Goal: Task Accomplishment & Management: Manage account settings

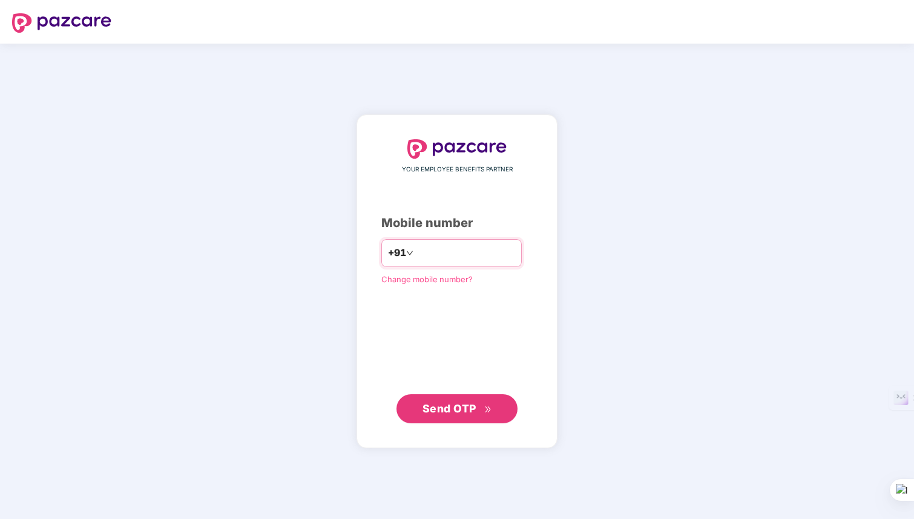
click at [424, 249] on input "number" at bounding box center [465, 252] width 99 height 19
type input "**********"
click at [455, 425] on div "**********" at bounding box center [457, 281] width 201 height 334
click at [455, 412] on span "Send OTP" at bounding box center [449, 407] width 54 height 13
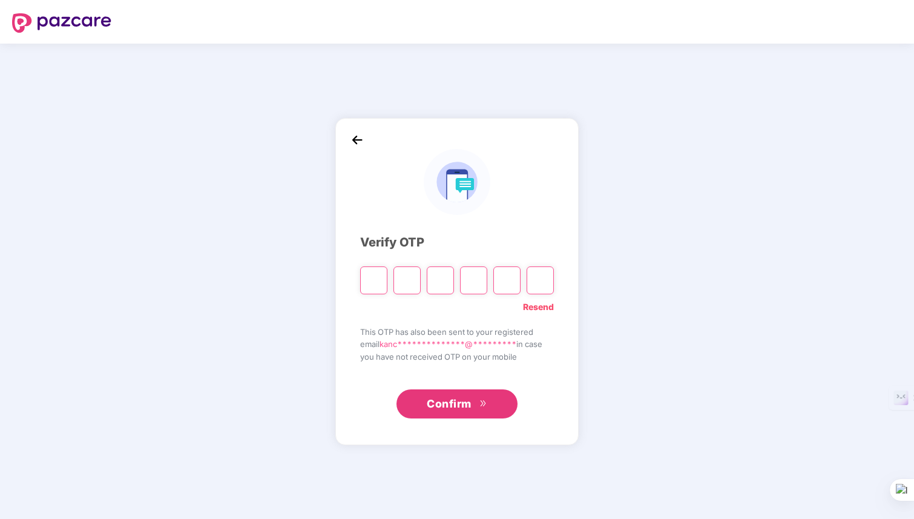
type input "*"
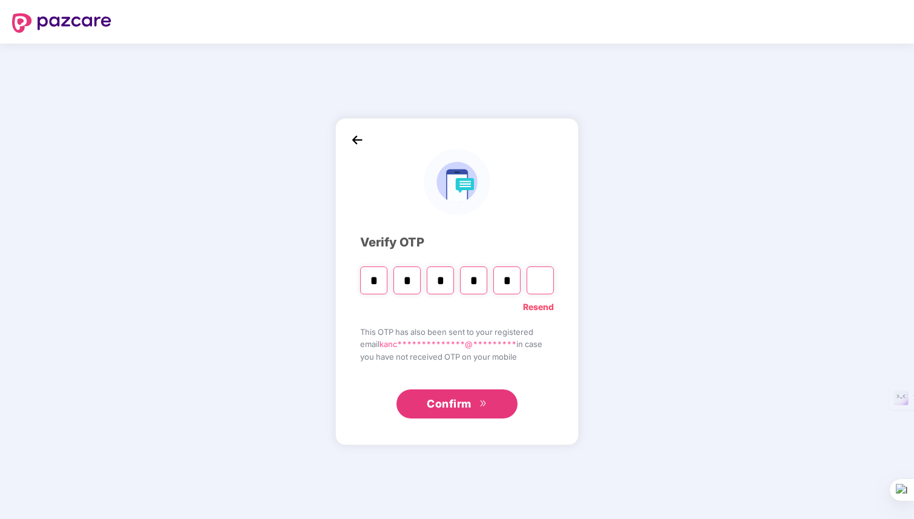
type input "*"
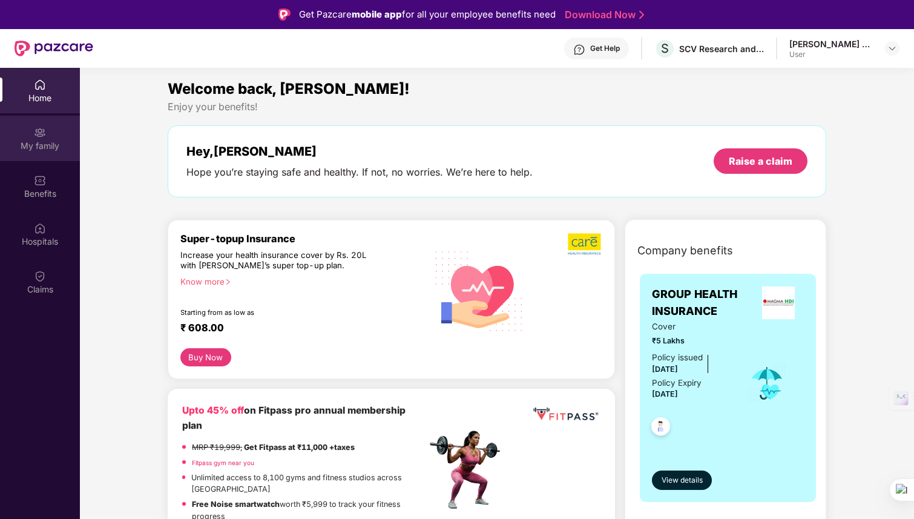
click at [50, 146] on div "My family" at bounding box center [40, 146] width 80 height 12
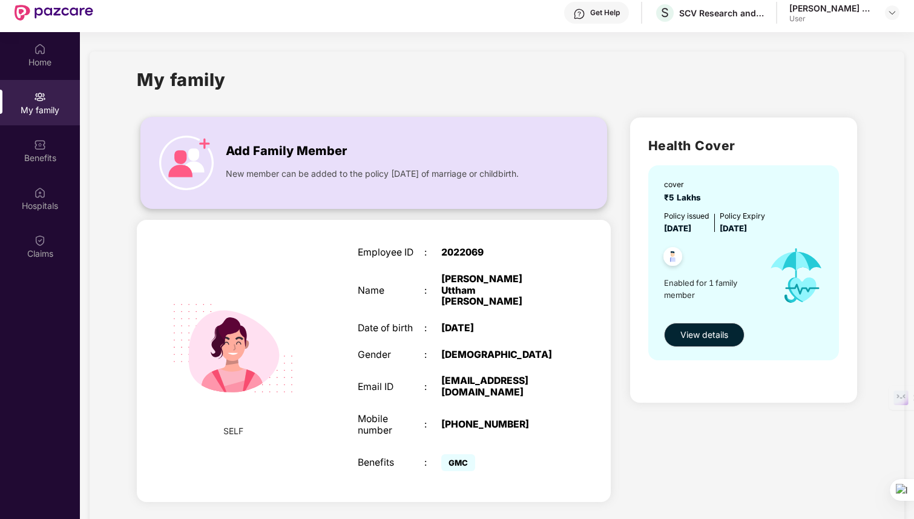
scroll to position [68, 0]
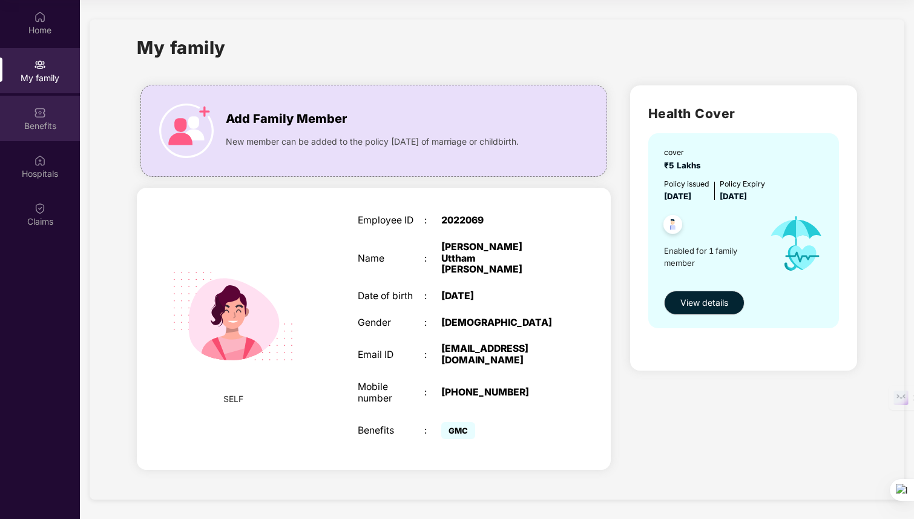
click at [51, 114] on div "Benefits" at bounding box center [40, 118] width 80 height 45
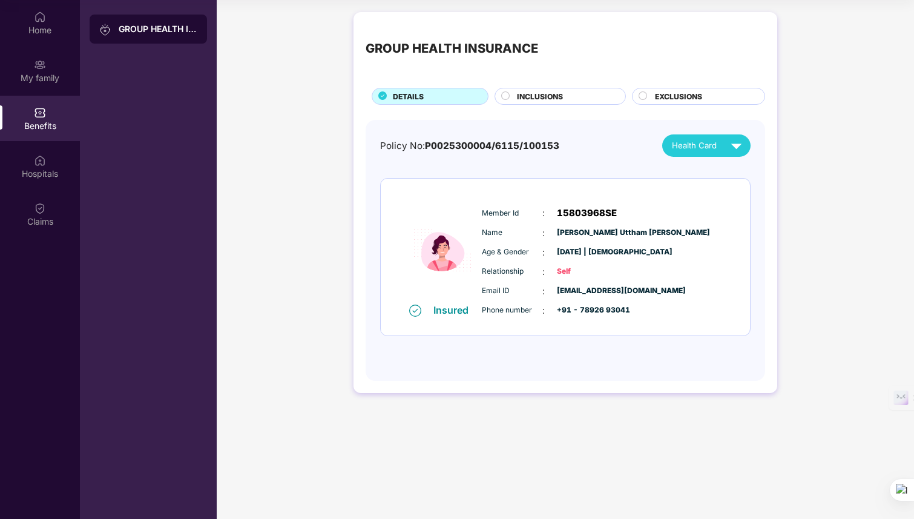
click at [528, 99] on span "INCLUSIONS" at bounding box center [540, 97] width 46 height 12
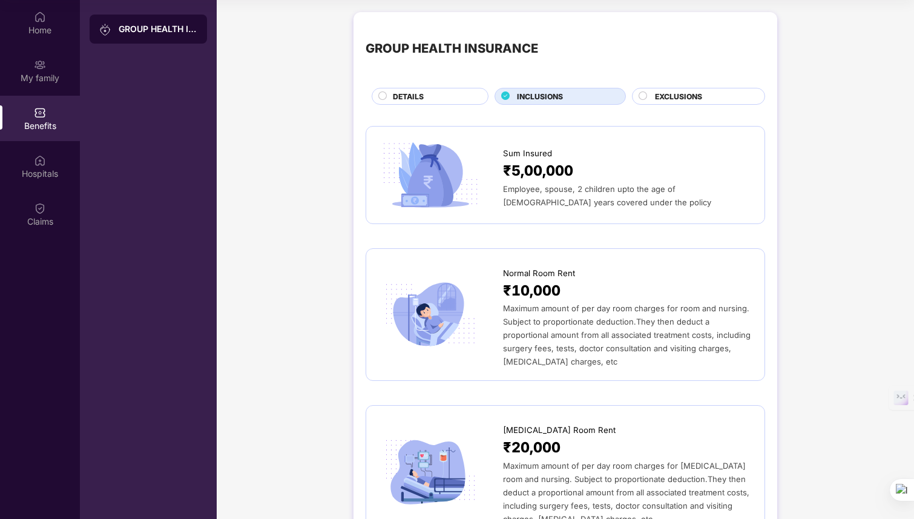
click at [663, 100] on span "EXCLUSIONS" at bounding box center [678, 97] width 47 height 12
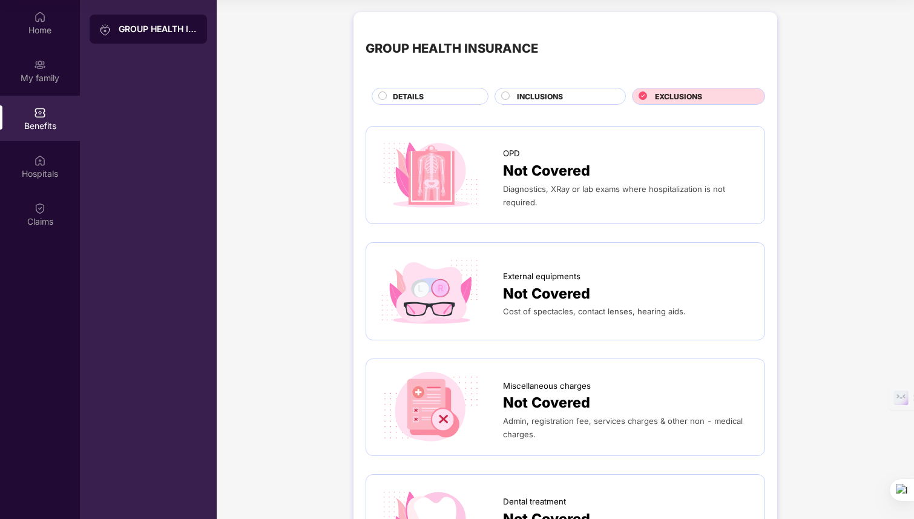
click at [521, 94] on span "INCLUSIONS" at bounding box center [540, 97] width 46 height 12
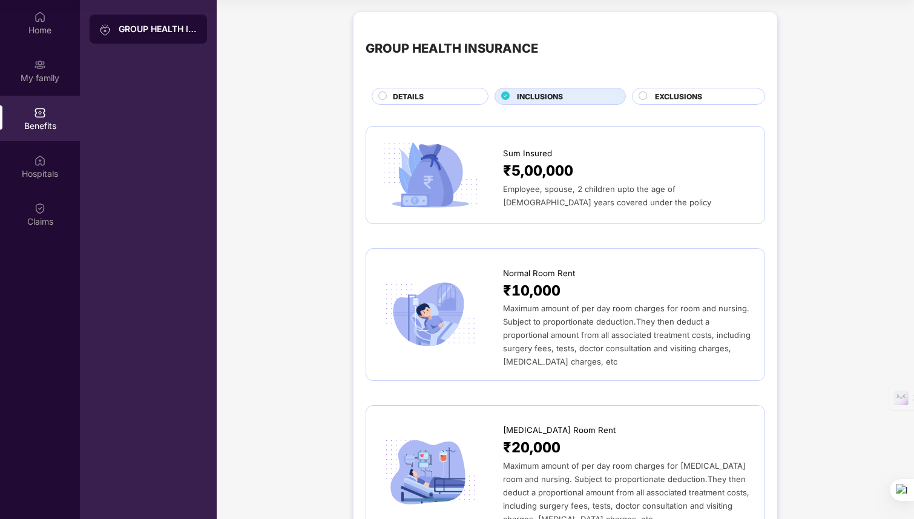
click at [449, 96] on div "DETAILS" at bounding box center [434, 97] width 94 height 13
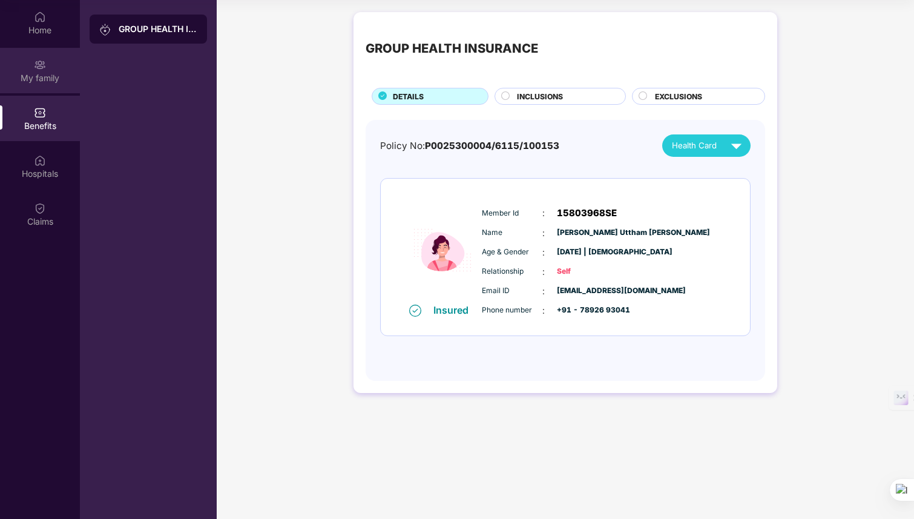
click at [50, 76] on div "My family" at bounding box center [40, 78] width 80 height 12
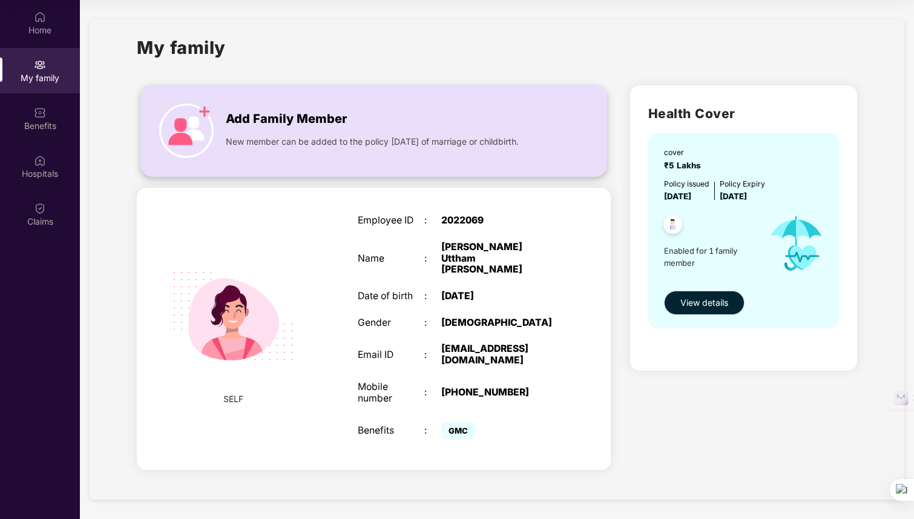
click at [249, 125] on span "Add Family Member" at bounding box center [286, 119] width 121 height 19
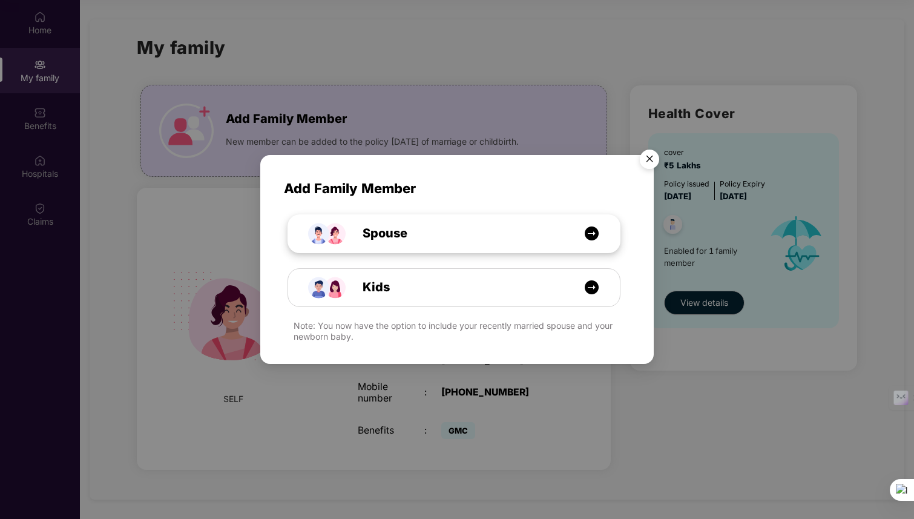
click at [518, 233] on div "Spouse" at bounding box center [459, 233] width 249 height 19
select select "****"
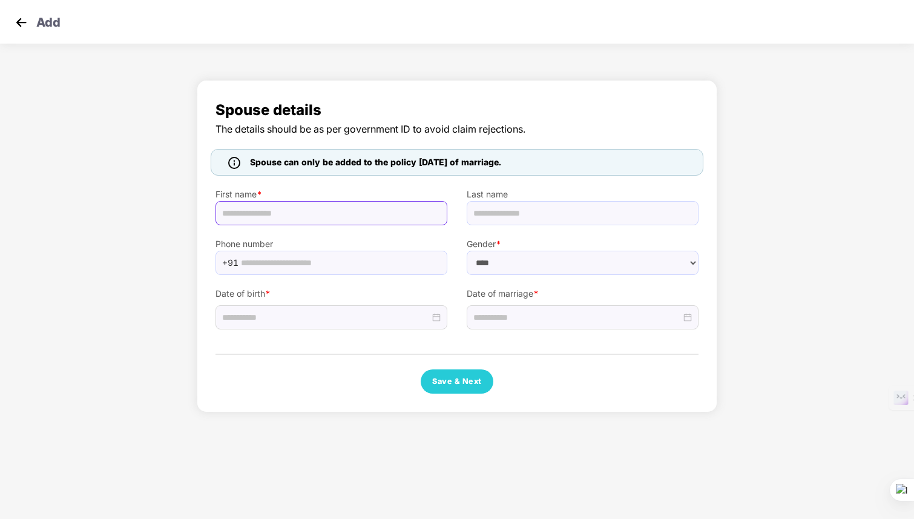
click at [378, 211] on input "text" at bounding box center [331, 213] width 232 height 24
click at [19, 26] on img at bounding box center [21, 22] width 18 height 18
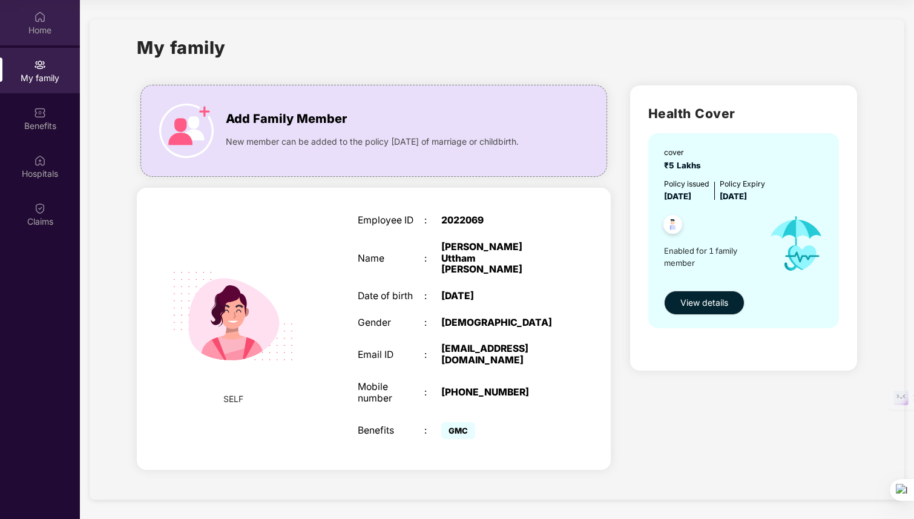
click at [39, 35] on div "Home" at bounding box center [40, 30] width 80 height 12
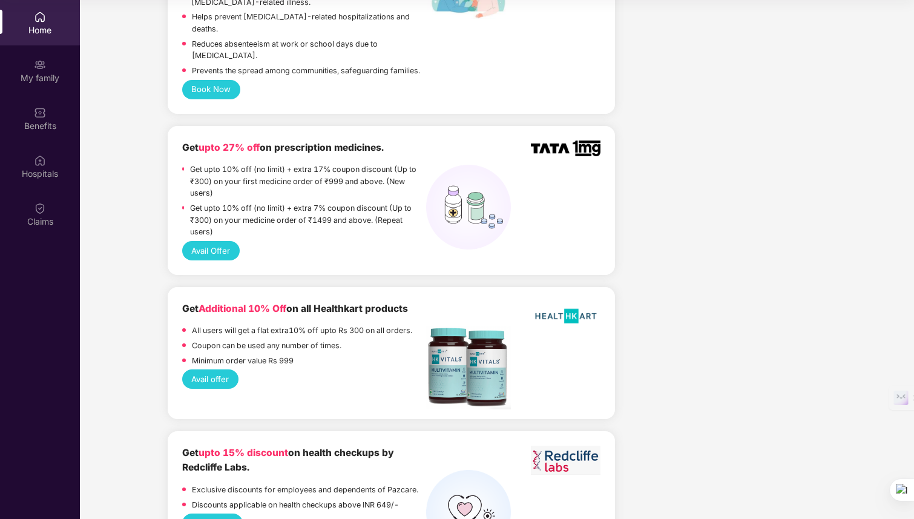
scroll to position [843, 0]
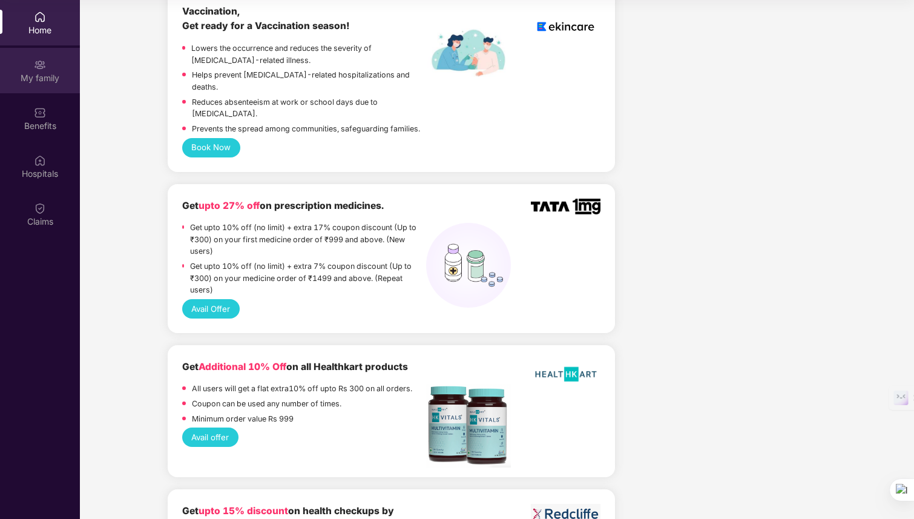
click at [56, 79] on div "My family" at bounding box center [40, 78] width 80 height 12
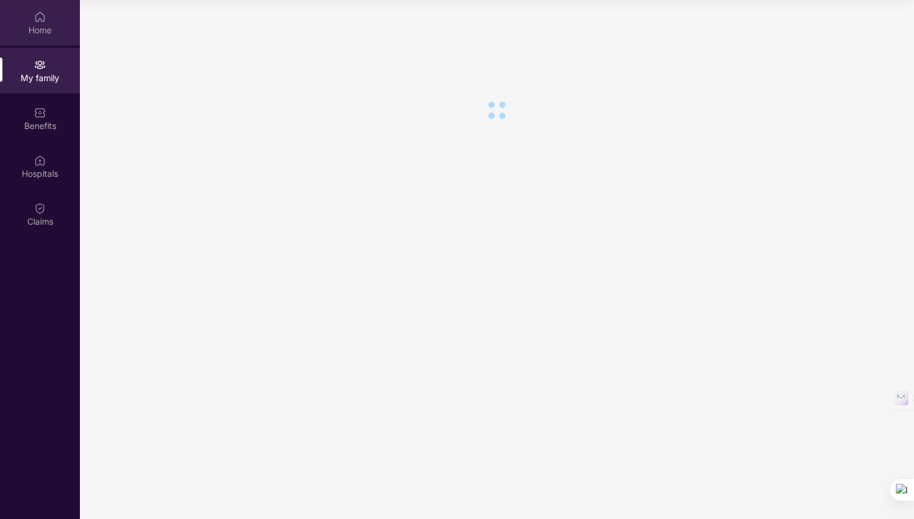
click at [47, 28] on div "Home" at bounding box center [40, 30] width 80 height 12
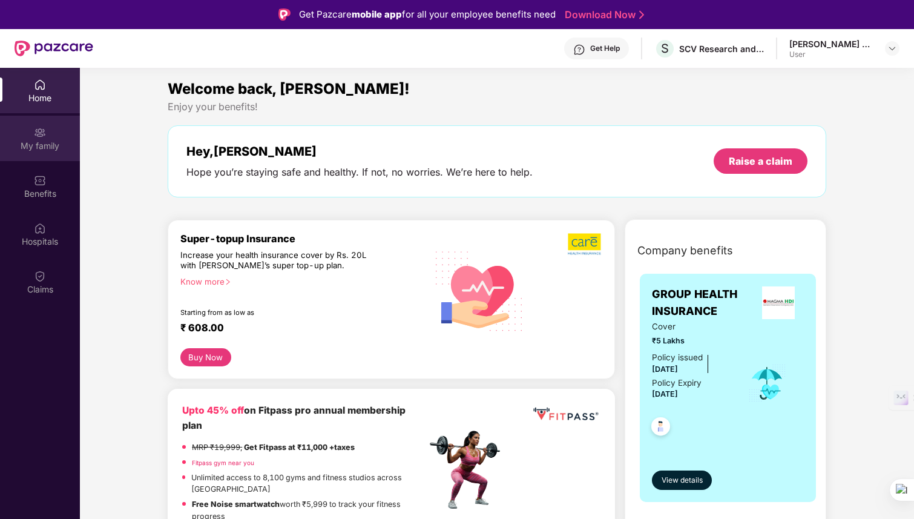
click at [50, 149] on div "My family" at bounding box center [40, 146] width 80 height 12
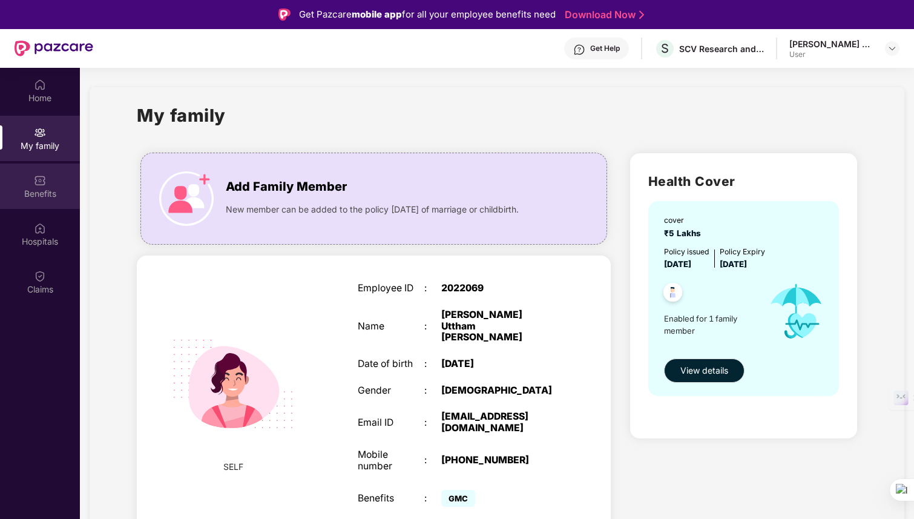
click at [54, 188] on div "Benefits" at bounding box center [40, 194] width 80 height 12
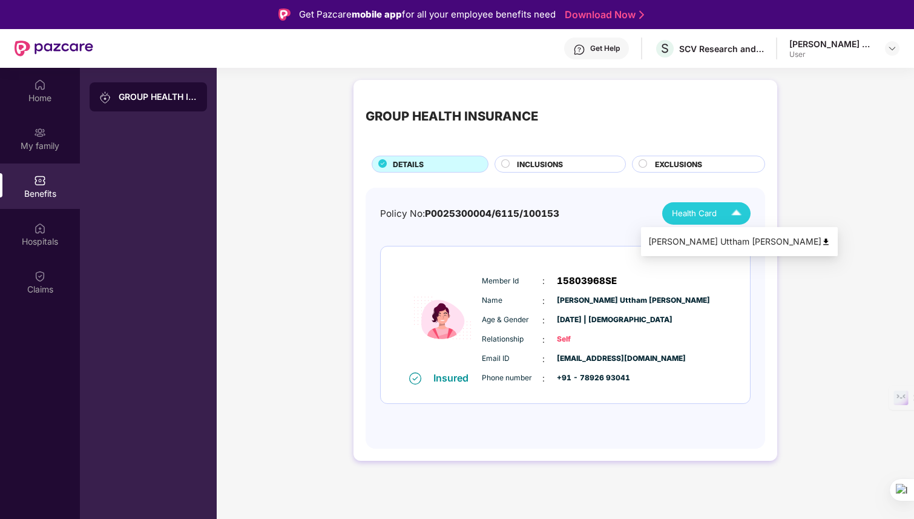
click at [706, 207] on span "Health Card" at bounding box center [694, 213] width 45 height 13
click at [449, 380] on div "Insured" at bounding box center [454, 378] width 42 height 12
click at [539, 234] on div "Policy No: P0025300004/6115/100153 Health Card Insured Member Id : 15803968SE N…" at bounding box center [565, 312] width 370 height 220
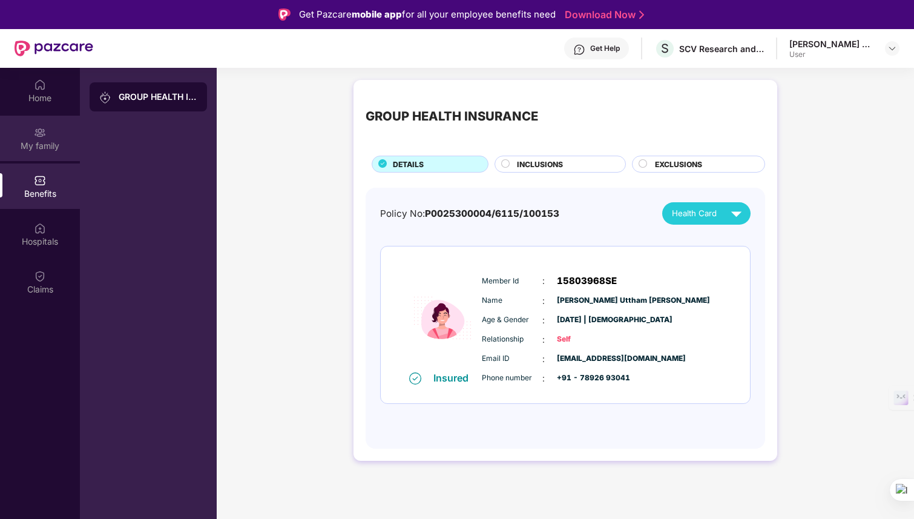
click at [51, 134] on div "My family" at bounding box center [40, 138] width 80 height 45
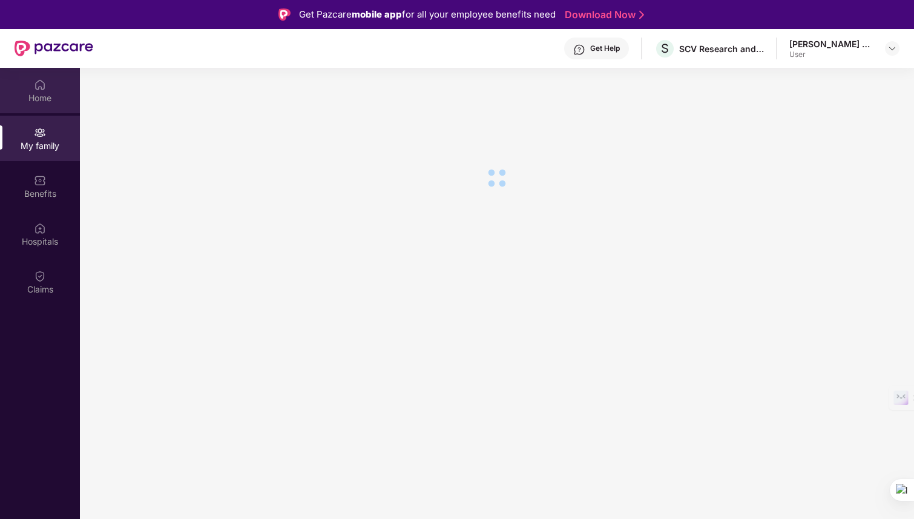
click at [50, 97] on div "Home" at bounding box center [40, 98] width 80 height 12
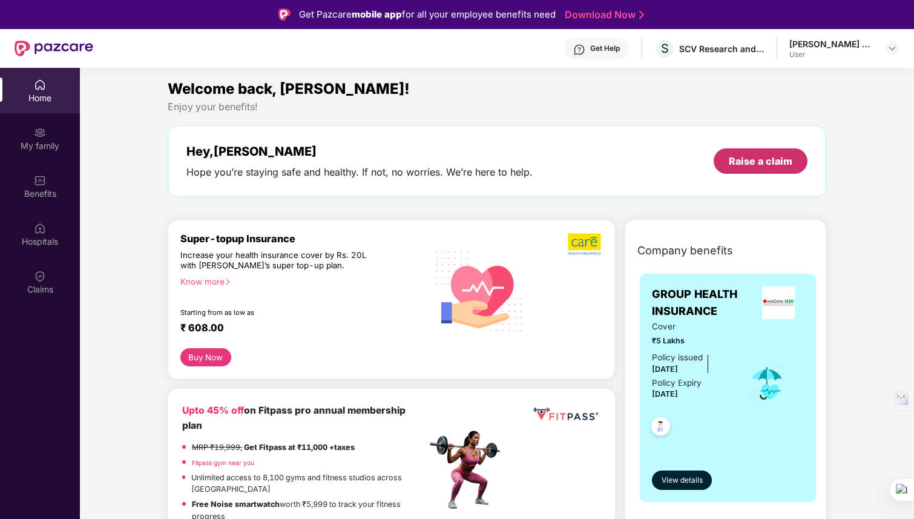
click at [730, 158] on div "Raise a claim" at bounding box center [761, 160] width 64 height 13
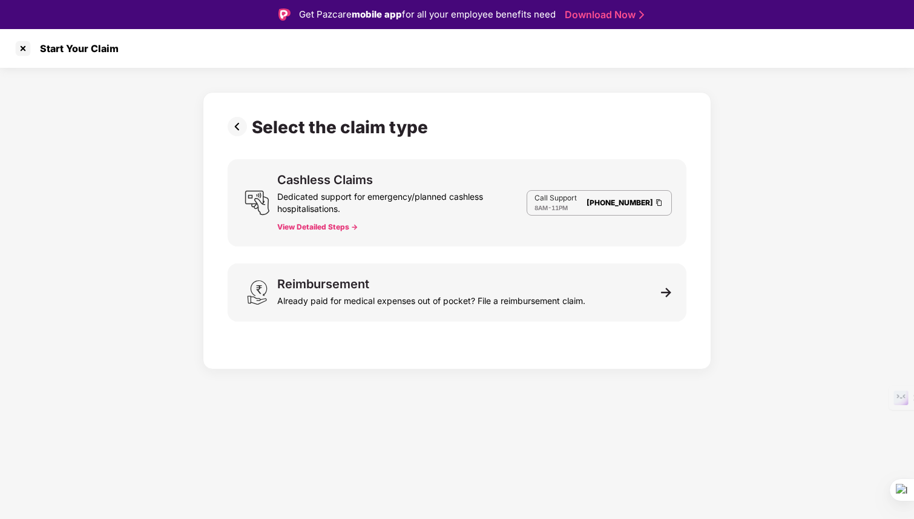
click at [245, 125] on img at bounding box center [240, 126] width 24 height 19
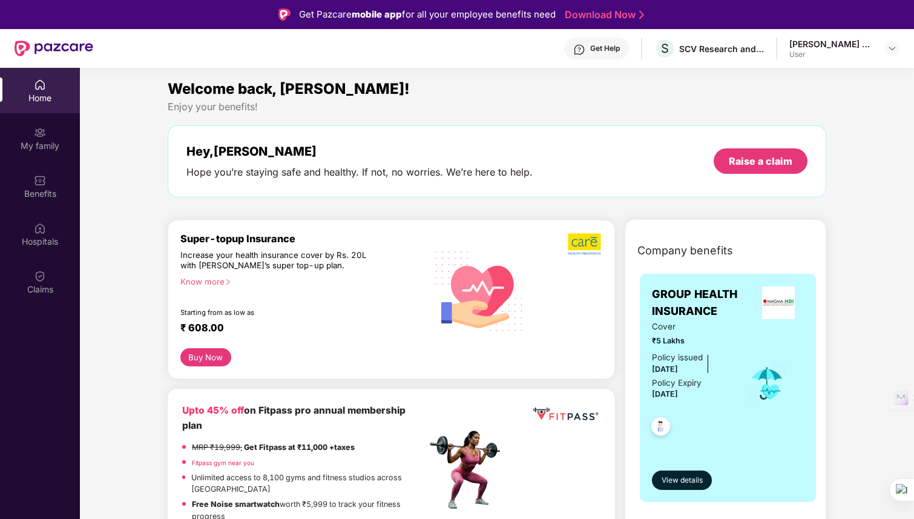
click at [668, 139] on div "Hey, [PERSON_NAME] you’re staying safe and healthy. If not, no worries. We’re h…" at bounding box center [497, 161] width 659 height 72
click at [626, 94] on div "Welcome back, [PERSON_NAME]!" at bounding box center [497, 88] width 659 height 23
click at [570, 208] on div "Welcome back, [PERSON_NAME]! Enjoy your benefits! Hey, [PERSON_NAME] Hope you’r…" at bounding box center [497, 143] width 668 height 132
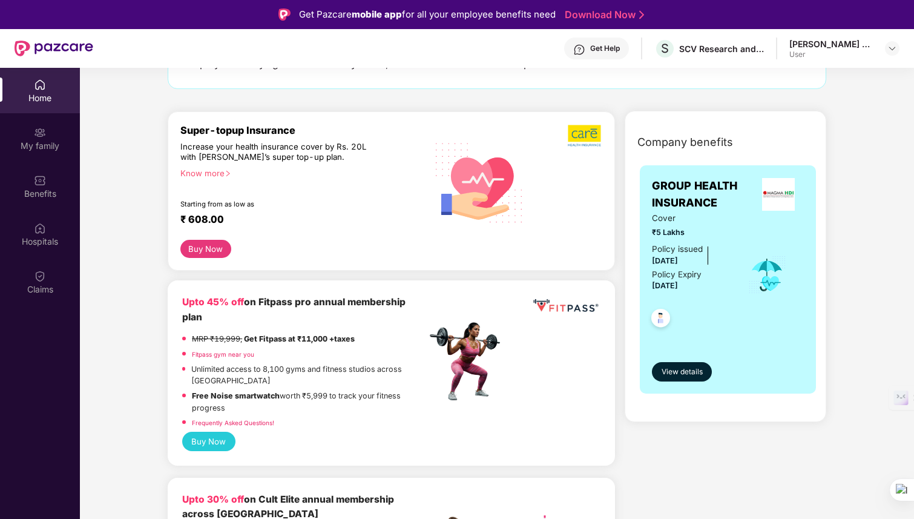
scroll to position [150, 0]
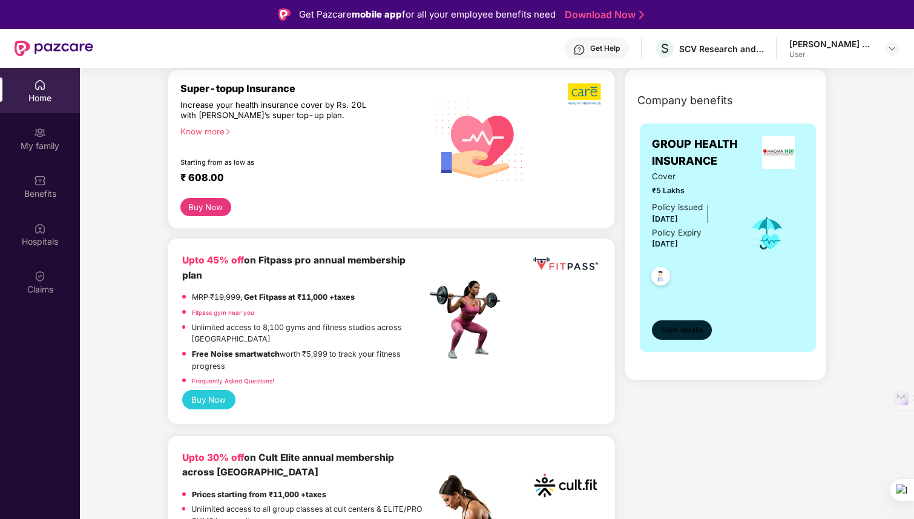
click at [674, 326] on span "View details" at bounding box center [682, 330] width 41 height 12
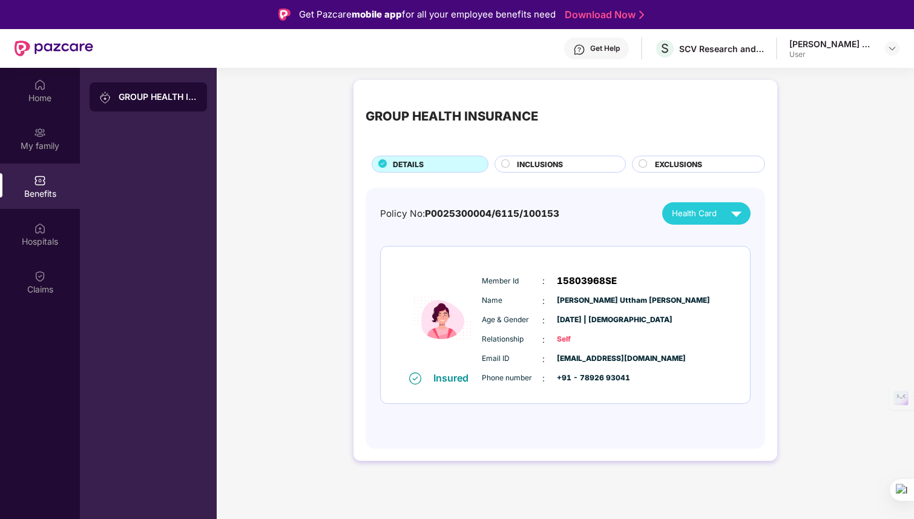
click at [526, 168] on span "INCLUSIONS" at bounding box center [540, 165] width 46 height 12
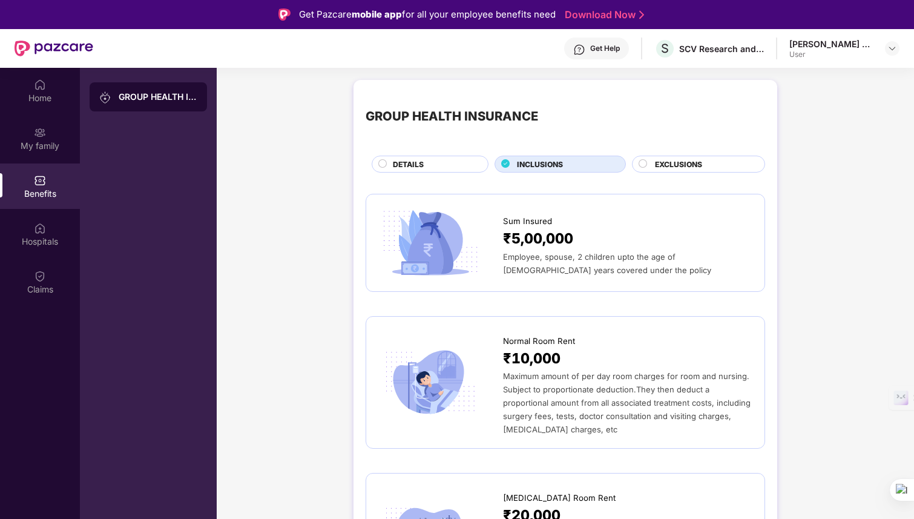
click at [671, 163] on span "EXCLUSIONS" at bounding box center [678, 165] width 47 height 12
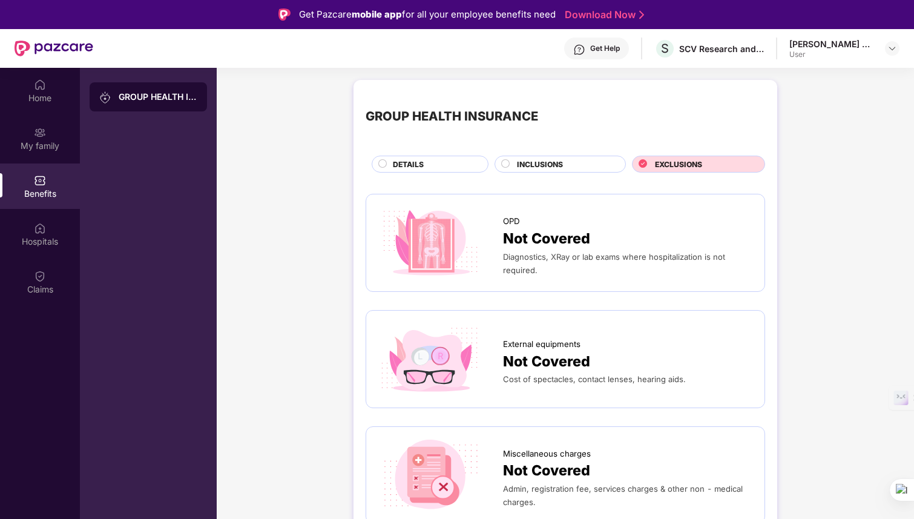
click at [448, 164] on div "DETAILS" at bounding box center [434, 165] width 94 height 13
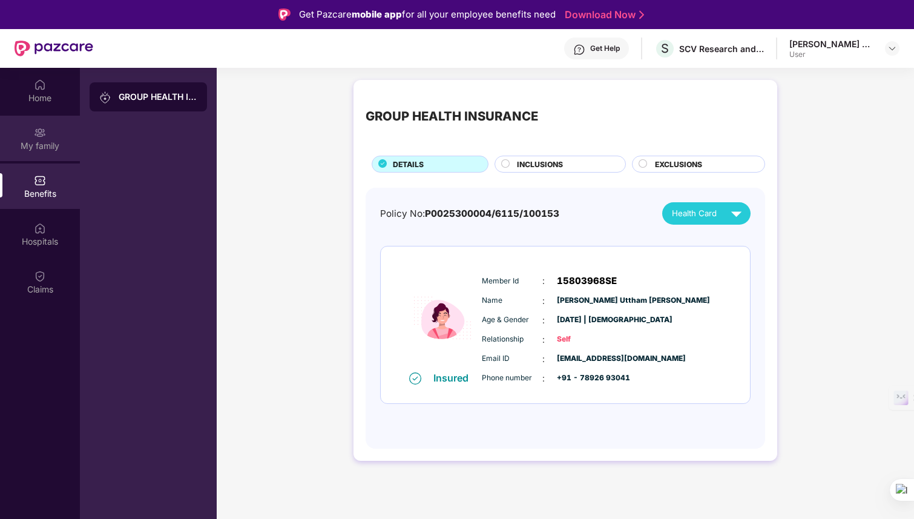
click at [49, 146] on div "My family" at bounding box center [40, 146] width 80 height 12
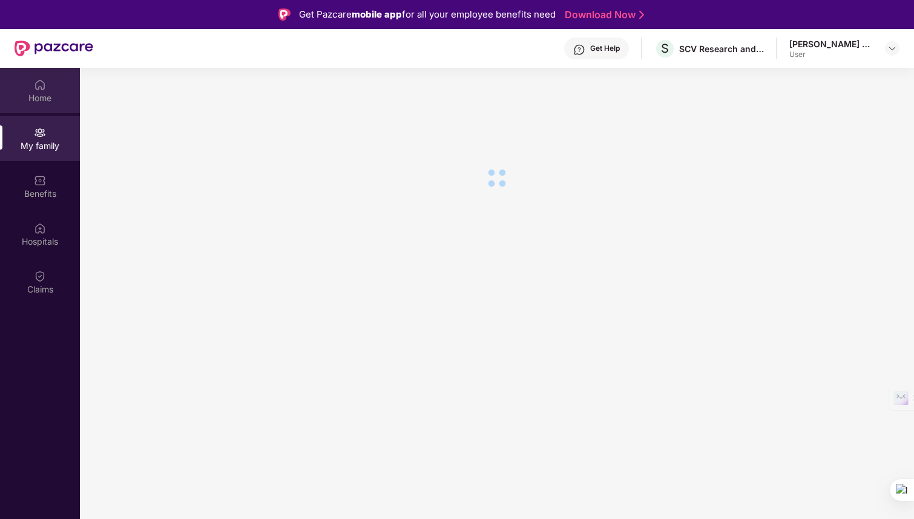
click at [39, 93] on div "Home" at bounding box center [40, 98] width 80 height 12
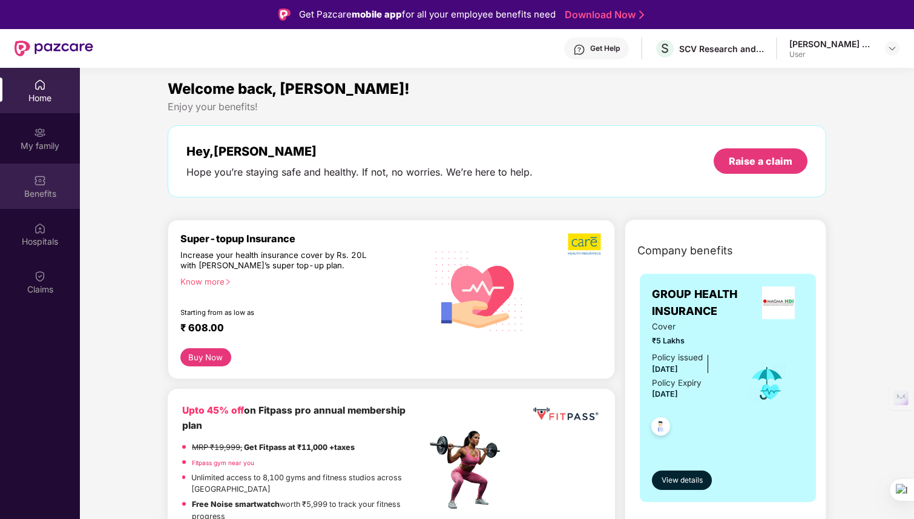
click at [47, 183] on div "Benefits" at bounding box center [40, 185] width 80 height 45
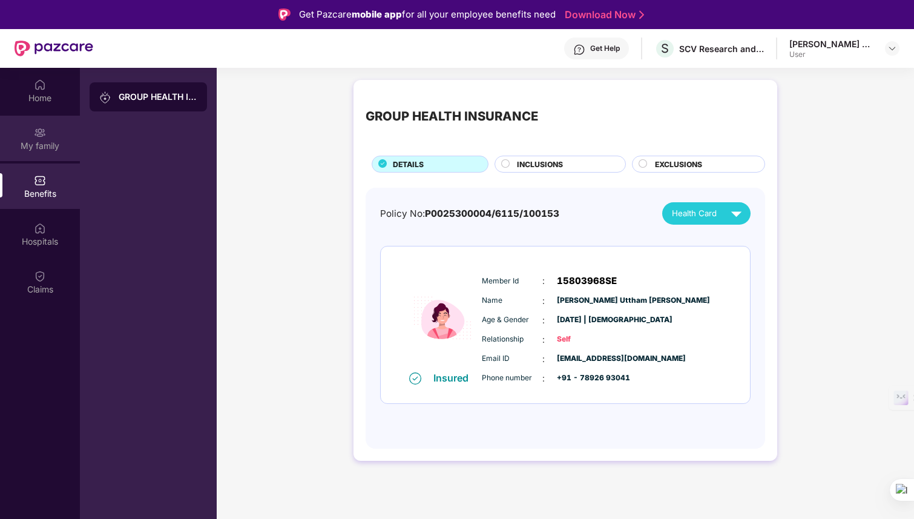
click at [54, 136] on div "My family" at bounding box center [40, 138] width 80 height 45
